Goal: Task Accomplishment & Management: Manage account settings

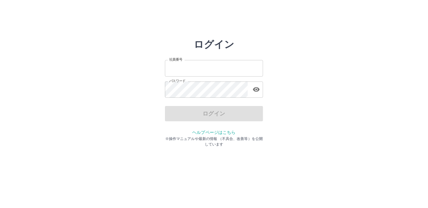
type input "*******"
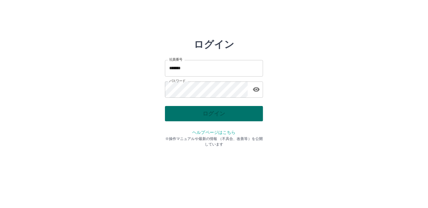
click at [185, 120] on div "ログイン" at bounding box center [214, 113] width 98 height 15
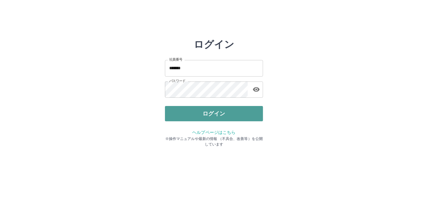
click at [185, 120] on button "ログイン" at bounding box center [214, 113] width 98 height 15
